Goal: Information Seeking & Learning: Learn about a topic

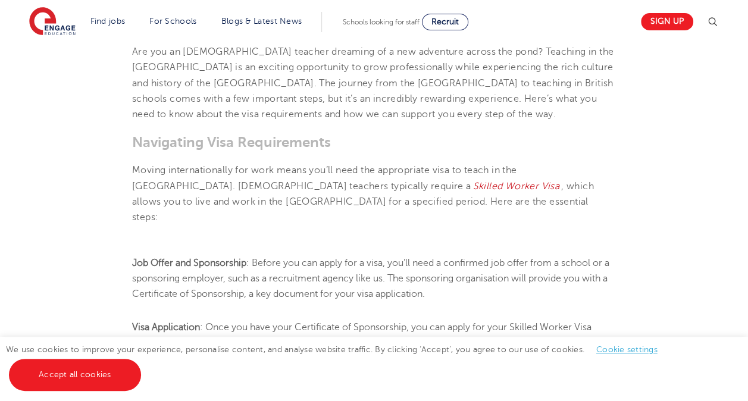
scroll to position [357, 0]
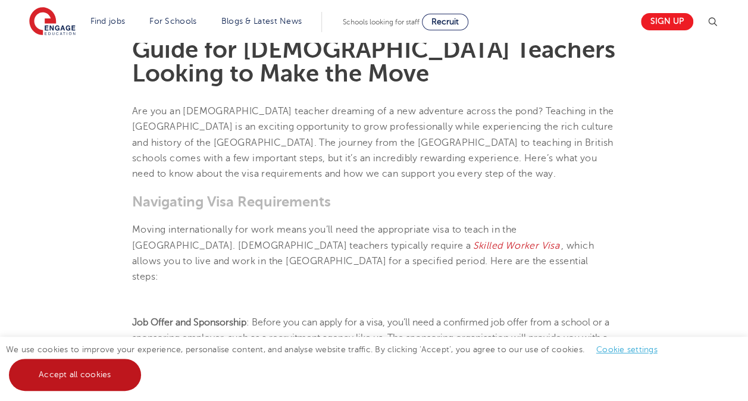
drag, startPoint x: 68, startPoint y: 375, endPoint x: 80, endPoint y: 360, distance: 19.5
click at [69, 374] on link "Accept all cookies" at bounding box center [75, 375] width 132 height 32
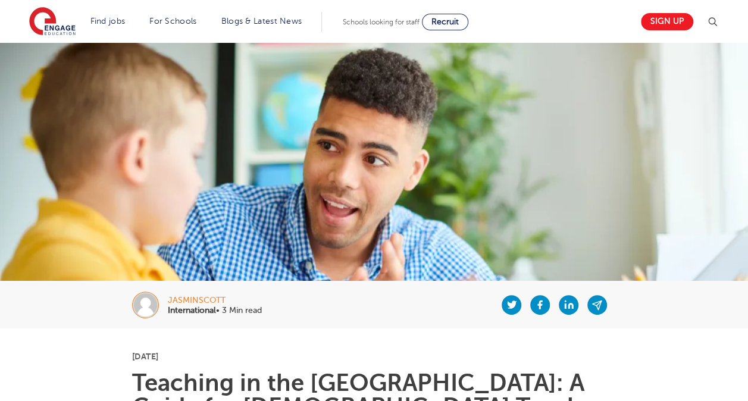
scroll to position [59, 0]
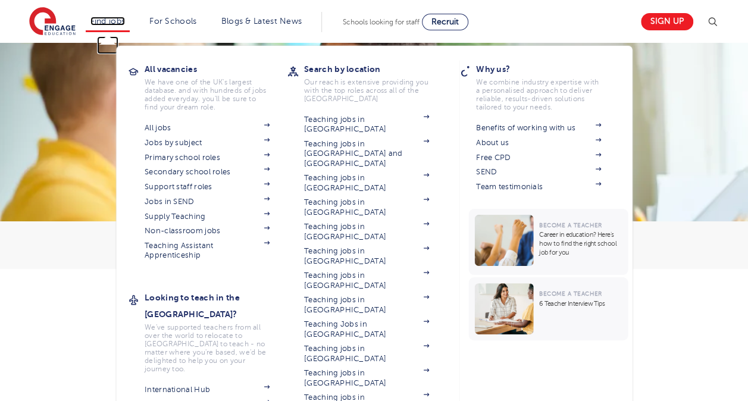
click at [121, 25] on link "Find jobs" at bounding box center [107, 21] width 35 height 9
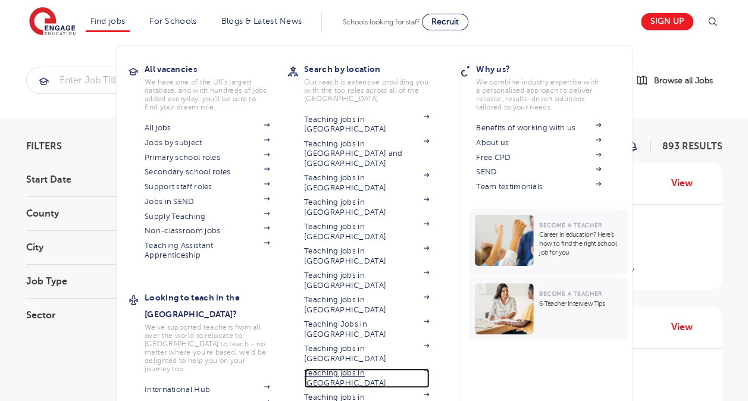
click at [356, 368] on link "Teaching jobs in [GEOGRAPHIC_DATA]" at bounding box center [366, 378] width 125 height 20
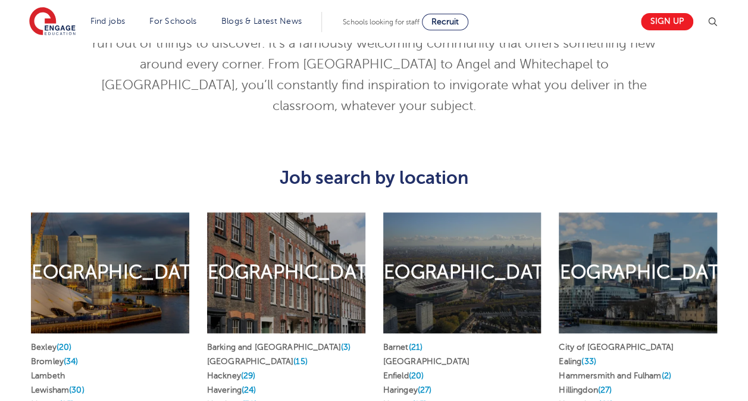
scroll to position [535, 0]
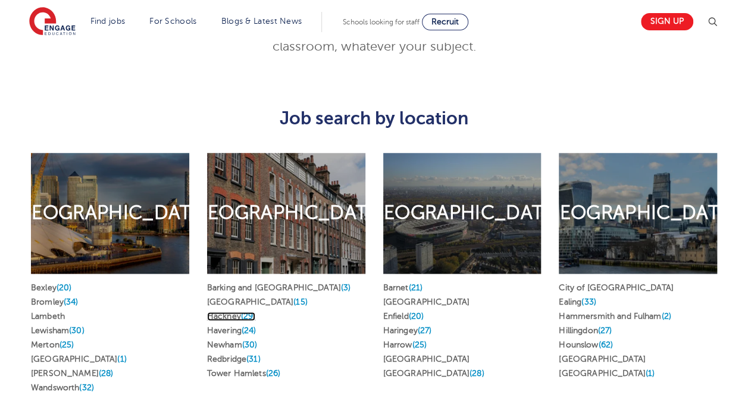
click at [229, 312] on link "Hackney (29)" at bounding box center [231, 316] width 49 height 9
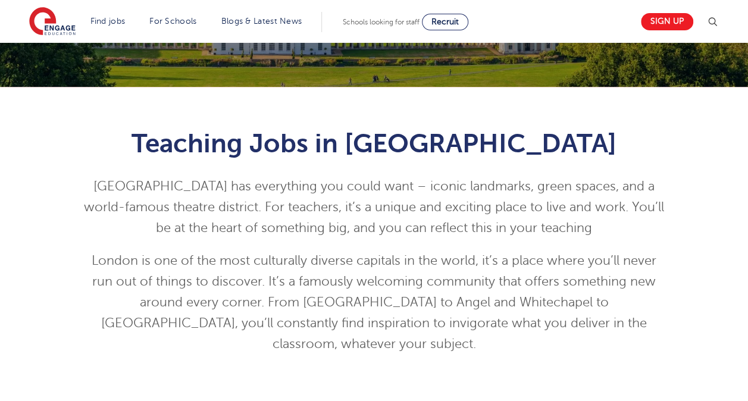
scroll to position [0, 0]
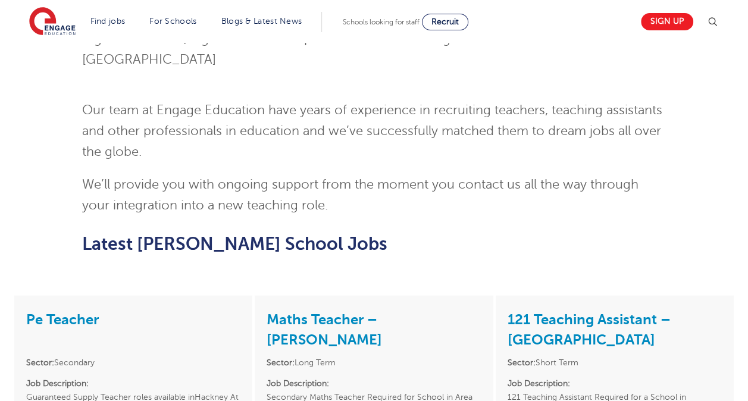
scroll to position [1308, 0]
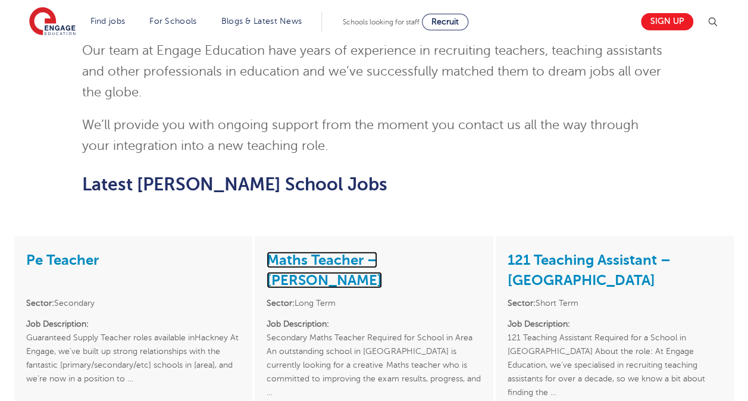
click at [382, 252] on link "Maths Teacher – [PERSON_NAME]" at bounding box center [323, 270] width 115 height 37
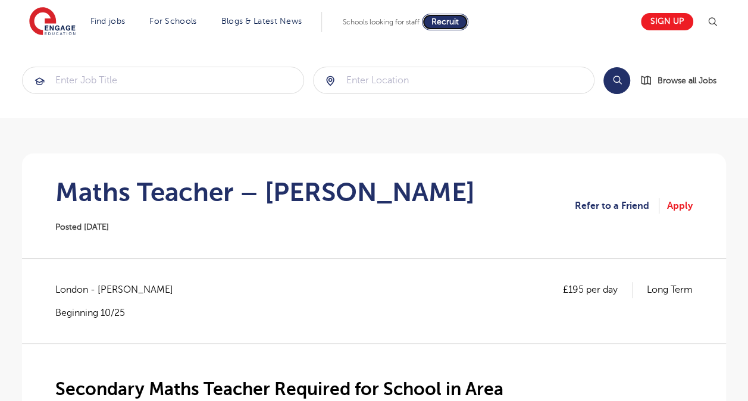
click at [451, 21] on span "Recruit" at bounding box center [444, 21] width 27 height 9
